Goal: Entertainment & Leisure: Browse casually

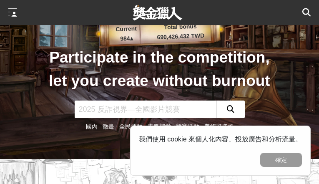
click at [159, 92] on div "Participate in the competition, let you create without burnout 國內 徵畫 全民運動 青春戀愛 …" at bounding box center [159, 79] width 225 height 159
click at [265, 150] on div "我們使用 cookie 來個人化內容、投放廣告和分析流量。 確定" at bounding box center [220, 150] width 180 height 50
click at [265, 139] on span "我們使用 cookie 來個人化內容、投放廣告和分析流量。" at bounding box center [220, 138] width 163 height 7
click at [159, 92] on div "Participate in the competition, let you create without burnout 國內 徵畫 全民運動 青春戀愛 …" at bounding box center [159, 79] width 225 height 159
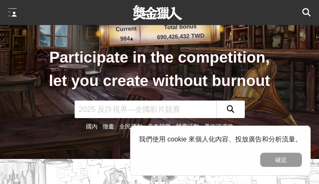
click at [159, 92] on div "Participate in the competition, let you create without burnout 國內 徵畫 全民運動 青春戀愛 …" at bounding box center [159, 79] width 225 height 159
click at [265, 150] on div "我們使用 cookie 來個人化內容、投放廣告和分析流量。 確定" at bounding box center [220, 150] width 180 height 50
click at [265, 139] on span "我們使用 cookie 來個人化內容、投放廣告和分析流量。" at bounding box center [220, 138] width 163 height 7
